Goal: Task Accomplishment & Management: Manage account settings

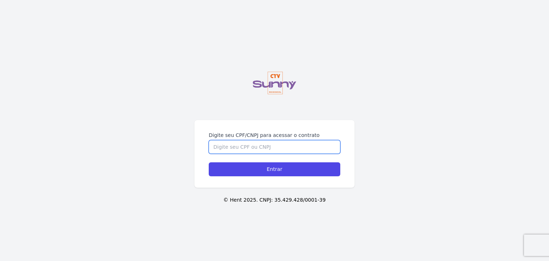
click at [228, 148] on input "Digite seu CPF/CNPJ para acessar o contrato" at bounding box center [274, 147] width 131 height 14
click at [229, 149] on input "Digite seu CPF/CNPJ para acessar o contrato" at bounding box center [274, 147] width 131 height 14
type input "60955605350"
click at [209, 162] on input "Entrar" at bounding box center [274, 169] width 131 height 14
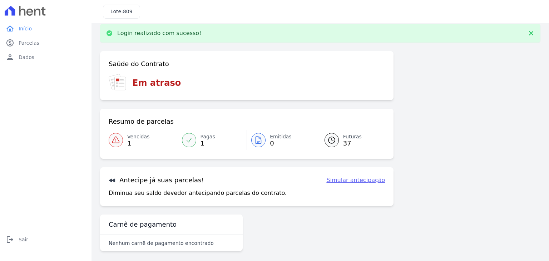
scroll to position [11, 0]
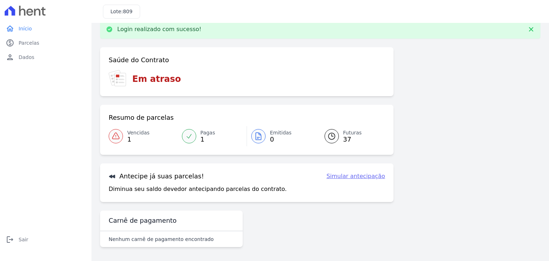
click at [117, 136] on icon at bounding box center [115, 136] width 9 height 9
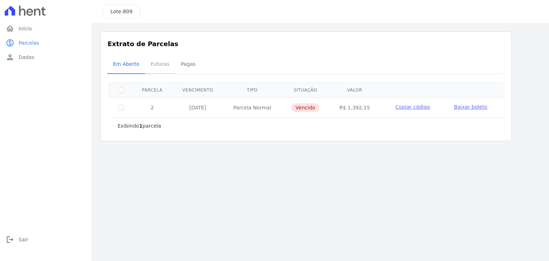
click at [157, 64] on span "Futuras" at bounding box center [159, 64] width 27 height 14
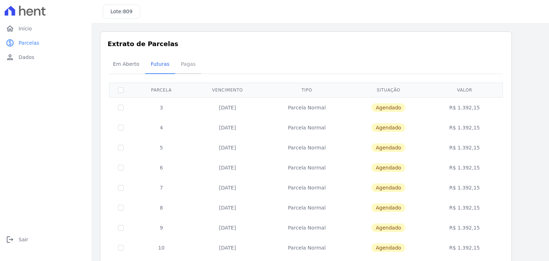
click at [179, 66] on span "Pagas" at bounding box center [187, 64] width 23 height 14
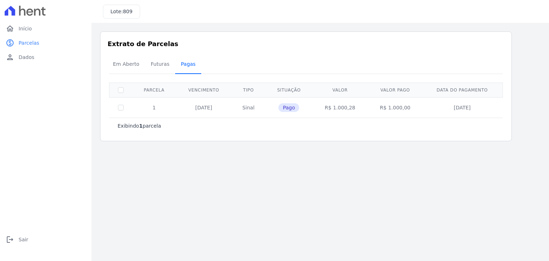
click at [185, 62] on span "Pagas" at bounding box center [187, 64] width 23 height 14
click at [124, 65] on span "Em Aberto" at bounding box center [126, 64] width 35 height 14
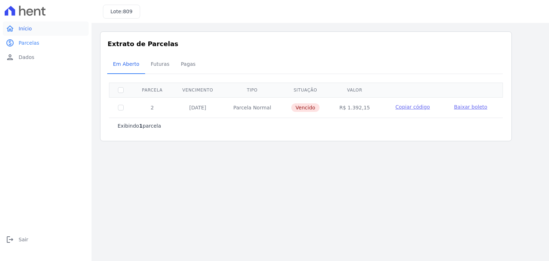
click at [15, 28] on link "home Início" at bounding box center [46, 28] width 86 height 14
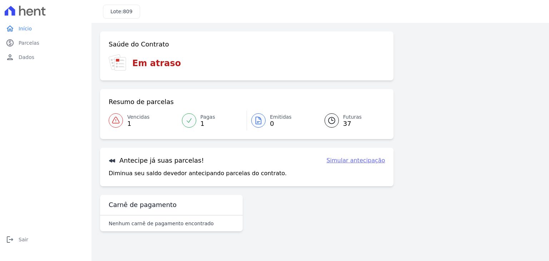
click at [354, 161] on link "Simular antecipação" at bounding box center [355, 160] width 59 height 9
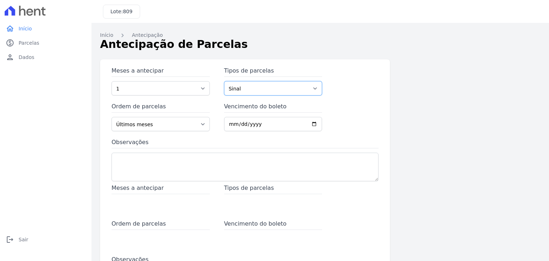
click at [250, 86] on select "Sinal Parcela Normal Financiamento CEF Outros" at bounding box center [273, 88] width 98 height 14
select select "standard"
click at [224, 81] on select "Sinal Parcela Normal Financiamento CEF Outros" at bounding box center [273, 88] width 98 height 14
click at [245, 124] on input "Vencimento do boleto" at bounding box center [273, 124] width 98 height 14
click at [310, 124] on input "Vencimento do boleto" at bounding box center [273, 124] width 98 height 14
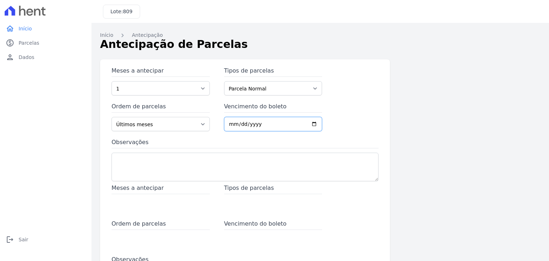
type input "2025-09-10"
click at [174, 167] on textarea "Observações" at bounding box center [244, 166] width 267 height 29
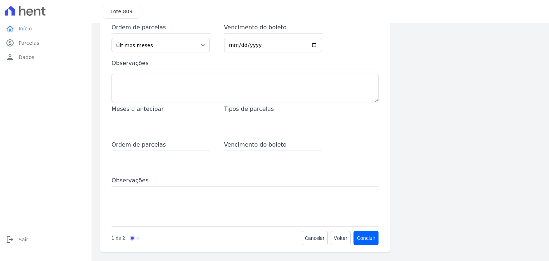
click at [151, 129] on div "Meses a antecipar" at bounding box center [160, 119] width 98 height 29
click at [170, 113] on span "Meses a antecipar" at bounding box center [160, 110] width 98 height 10
click at [191, 107] on span "Meses a antecipar" at bounding box center [160, 110] width 98 height 10
click at [247, 116] on div "Tipos de parcelas" at bounding box center [273, 119] width 98 height 29
drag, startPoint x: 255, startPoint y: 139, endPoint x: 259, endPoint y: 143, distance: 5.3
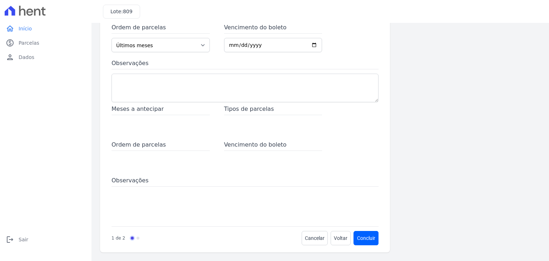
click at [256, 140] on div "Meses a antecipar Tipos de parcelas Ordem de parcelas Vencimento do boleto Obse…" at bounding box center [244, 163] width 267 height 117
drag, startPoint x: 262, startPoint y: 147, endPoint x: 264, endPoint y: 152, distance: 5.6
click at [262, 147] on span "Vencimento do boleto" at bounding box center [273, 145] width 98 height 10
click at [339, 236] on span "Voltar" at bounding box center [341, 237] width 14 height 7
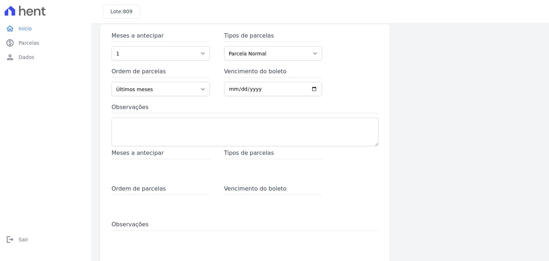
scroll to position [0, 0]
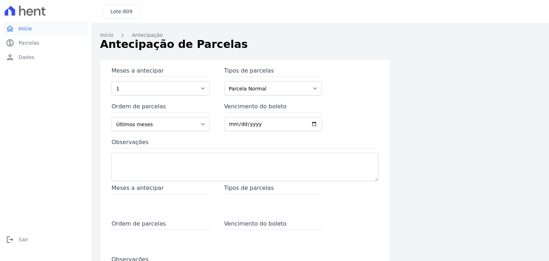
click at [25, 27] on span "Início" at bounding box center [25, 28] width 13 height 7
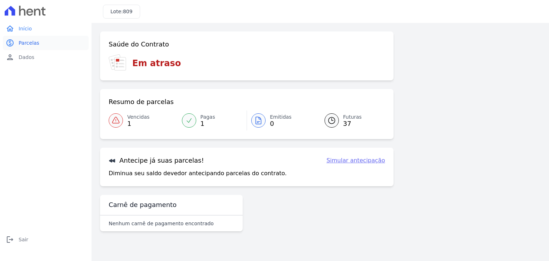
click at [32, 45] on span "Parcelas" at bounding box center [29, 42] width 21 height 7
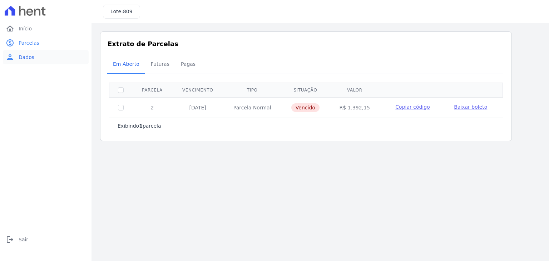
click at [27, 58] on span "Dados" at bounding box center [27, 57] width 16 height 7
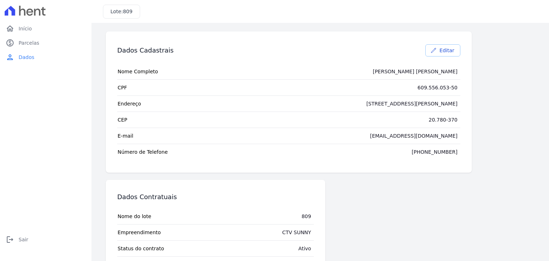
click at [445, 52] on span "Editar" at bounding box center [446, 50] width 15 height 7
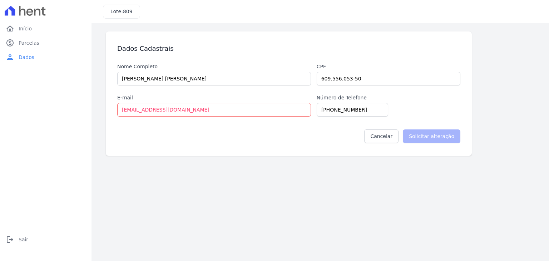
click at [366, 87] on div "Nome Completo Alexsandro Moreira Conceição Filho Cpf 609.556.053-50 E-mail more…" at bounding box center [288, 90] width 343 height 54
click at [345, 109] on input "(21) 96928-6820" at bounding box center [351, 110] width 71 height 14
click at [383, 134] on link "Cancelar" at bounding box center [381, 136] width 34 height 14
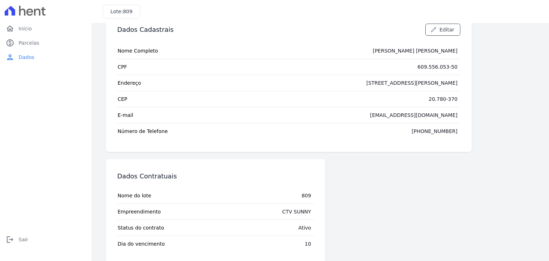
scroll to position [32, 0]
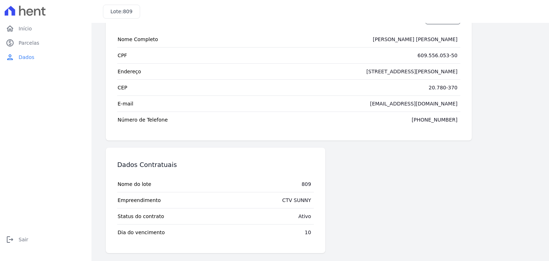
click at [382, 66] on td "Rua Miguel Cervantes, 81 - bloco 04 apto 105" at bounding box center [411, 72] width 97 height 16
click at [381, 71] on div "Rua Miguel Cervantes, 81 - bloco 04 apto 105" at bounding box center [411, 71] width 91 height 7
drag, startPoint x: 381, startPoint y: 71, endPoint x: 382, endPoint y: 76, distance: 5.1
click at [382, 72] on div "Rua Miguel Cervantes, 81 - bloco 04 apto 105" at bounding box center [411, 71] width 91 height 7
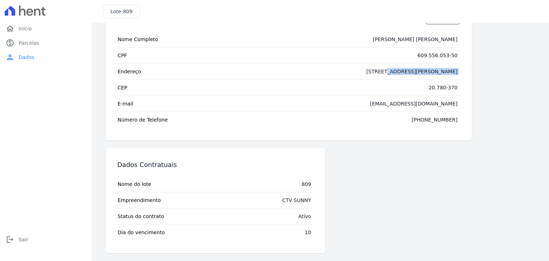
scroll to position [0, 0]
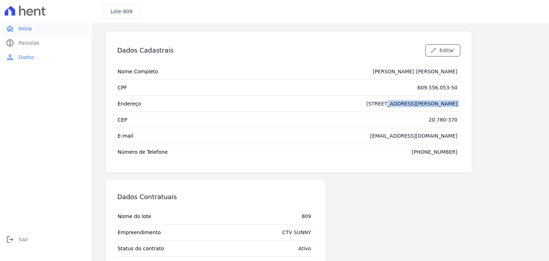
click at [17, 28] on link "home Início" at bounding box center [46, 28] width 86 height 14
